Goal: Task Accomplishment & Management: Manage account settings

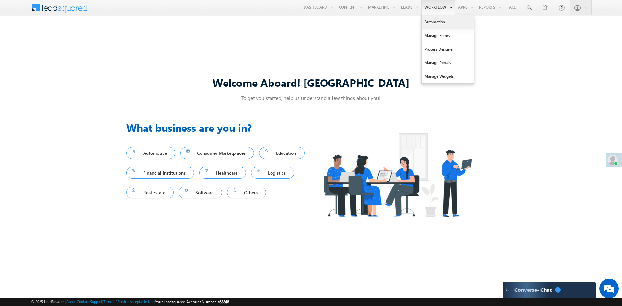
click at [432, 22] on link "Automation" at bounding box center [448, 22] width 52 height 14
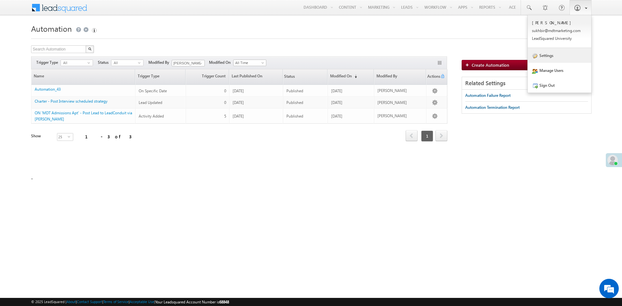
click at [550, 57] on link "Settings" at bounding box center [558, 55] width 63 height 15
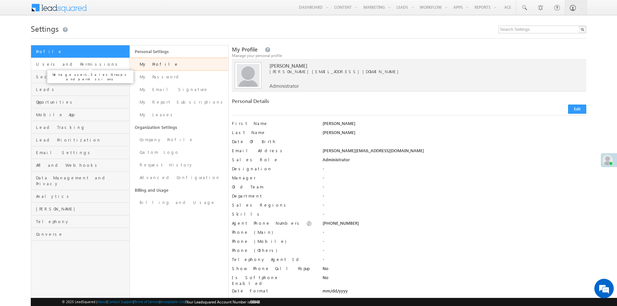
click at [52, 65] on span "Users and Permissions" at bounding box center [82, 64] width 92 height 6
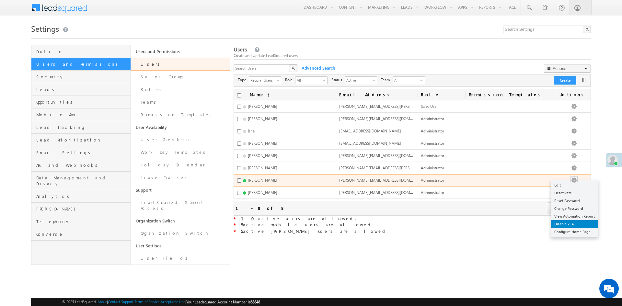
click at [567, 224] on link "Disable 2FA" at bounding box center [574, 224] width 47 height 8
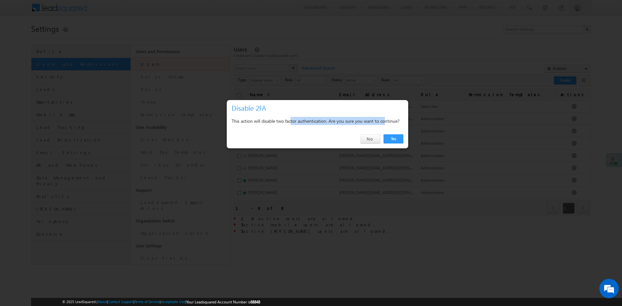
drag, startPoint x: 307, startPoint y: 122, endPoint x: 398, endPoint y: 124, distance: 91.3
click at [395, 124] on div "This action will disable two factor authentication. Are you sure you want to co…" at bounding box center [317, 121] width 172 height 8
click at [398, 143] on div "Yes No" at bounding box center [317, 139] width 181 height 18
click at [396, 139] on link "Yes" at bounding box center [393, 138] width 20 height 9
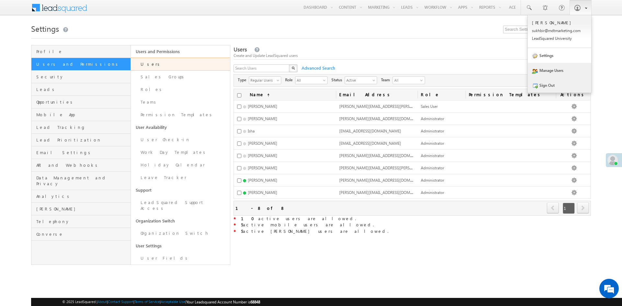
click at [556, 87] on link "Sign Out" at bounding box center [558, 85] width 63 height 15
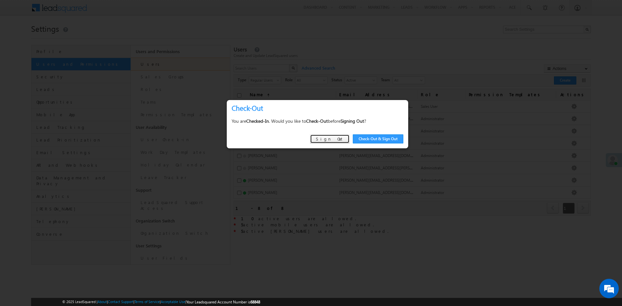
click at [332, 139] on link "Sign Out" at bounding box center [329, 138] width 39 height 9
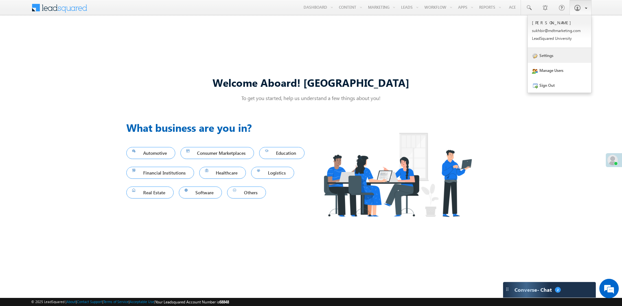
click at [552, 54] on link "Settings" at bounding box center [558, 55] width 63 height 15
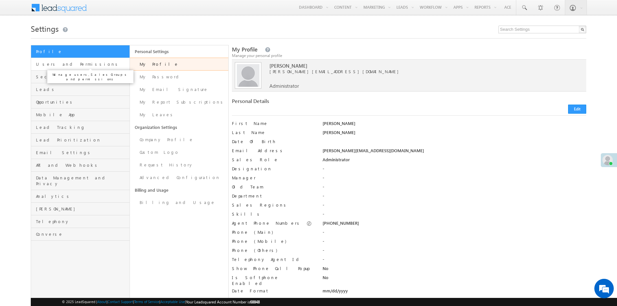
click at [44, 63] on span "Users and Permissions" at bounding box center [82, 64] width 92 height 6
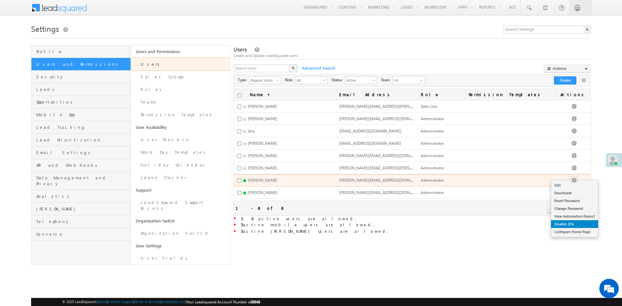
click at [570, 225] on link "Disable 2FA" at bounding box center [574, 224] width 47 height 8
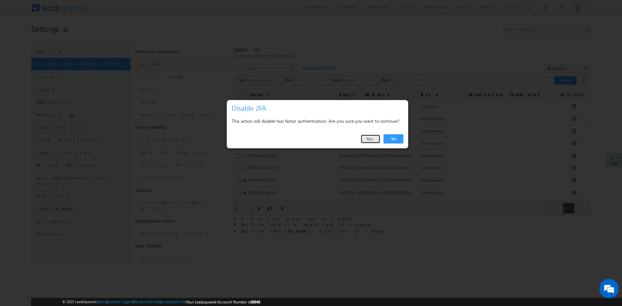
click at [370, 139] on link "No" at bounding box center [370, 138] width 20 height 9
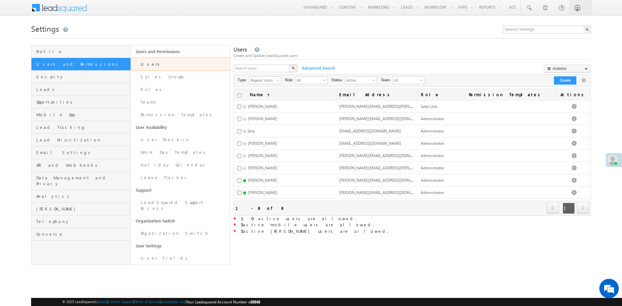
click at [360, 237] on div "Users Create and Update LeadSquared users X Advanced Search Actions Import User…" at bounding box center [411, 155] width 357 height 220
